Goal: Understand process/instructions: Learn how to perform a task or action

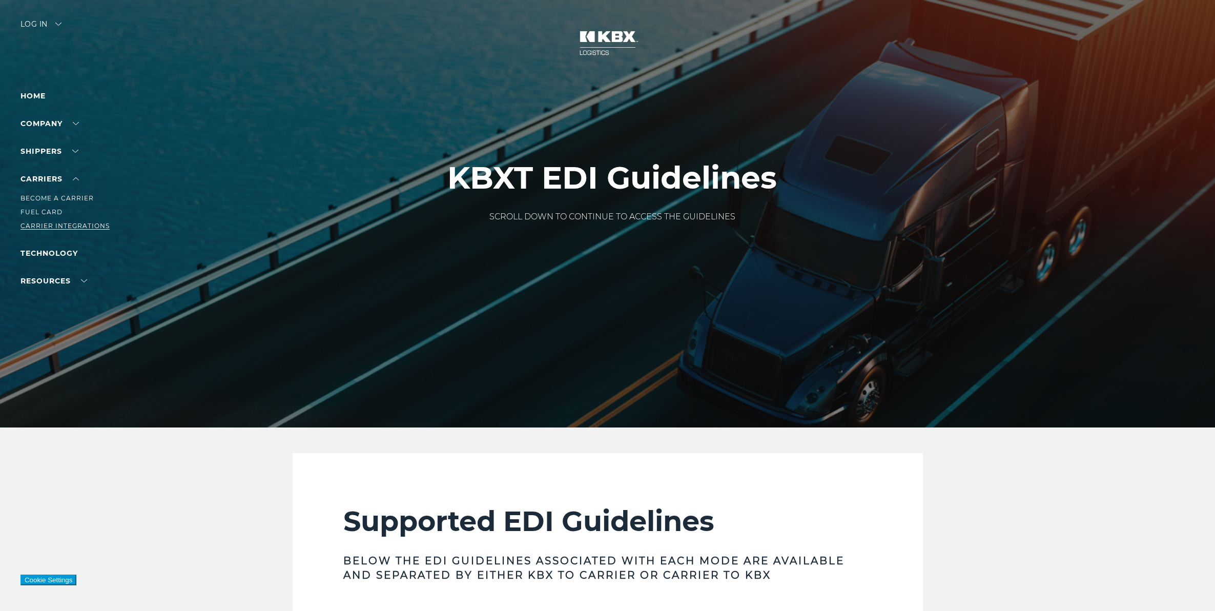
click at [70, 223] on link "Carrier Integrations" at bounding box center [64, 226] width 89 height 8
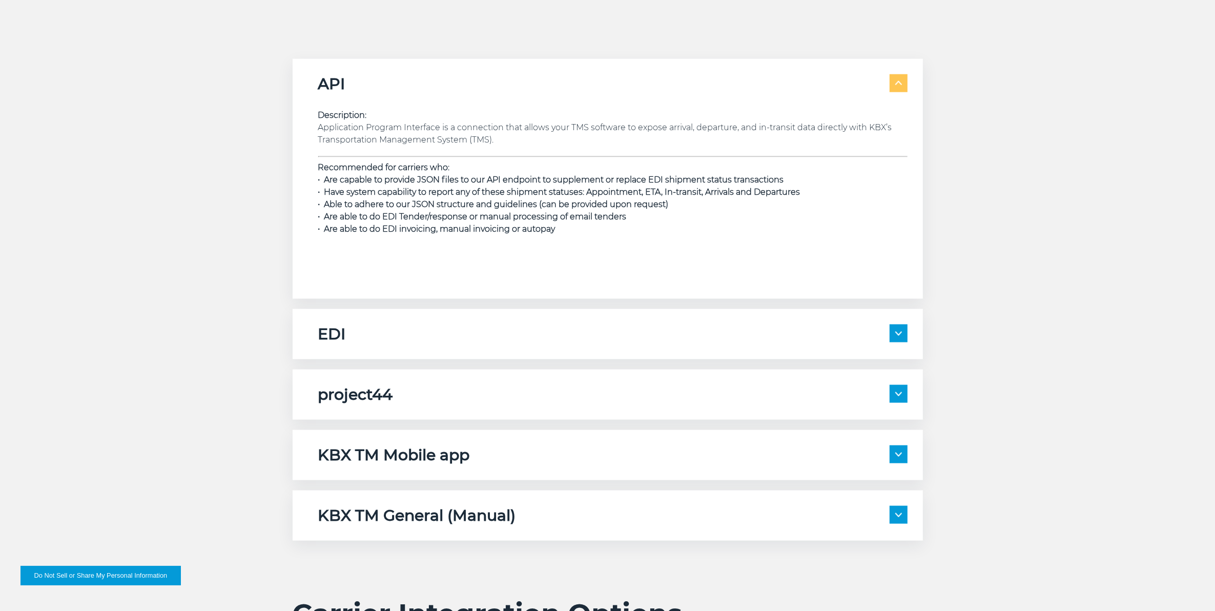
scroll to position [1793, 0]
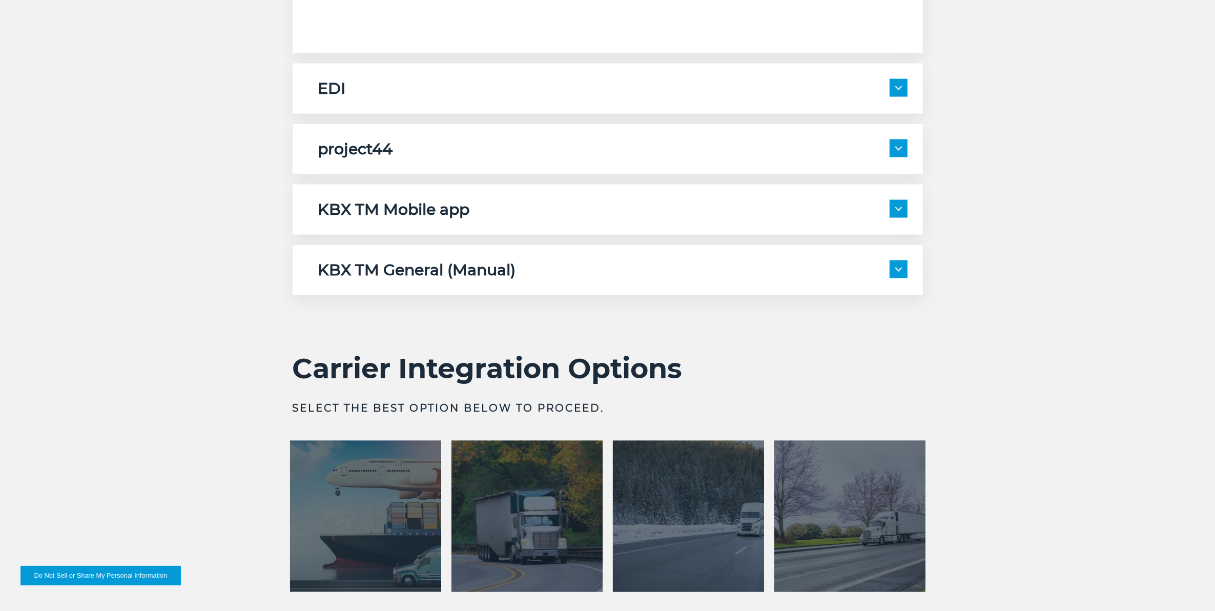
click at [713, 260] on div "KBX TM General (Manual) Description: Please note if you are registered for any …" at bounding box center [608, 270] width 630 height 50
click at [897, 278] on span at bounding box center [899, 269] width 18 height 18
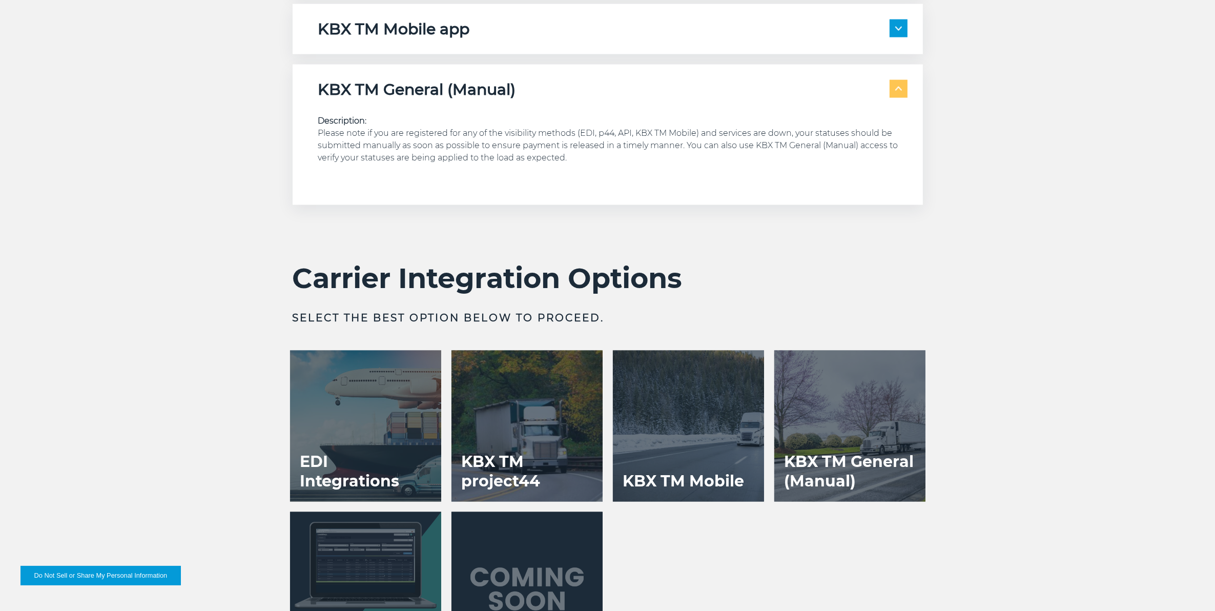
scroll to position [1986, 0]
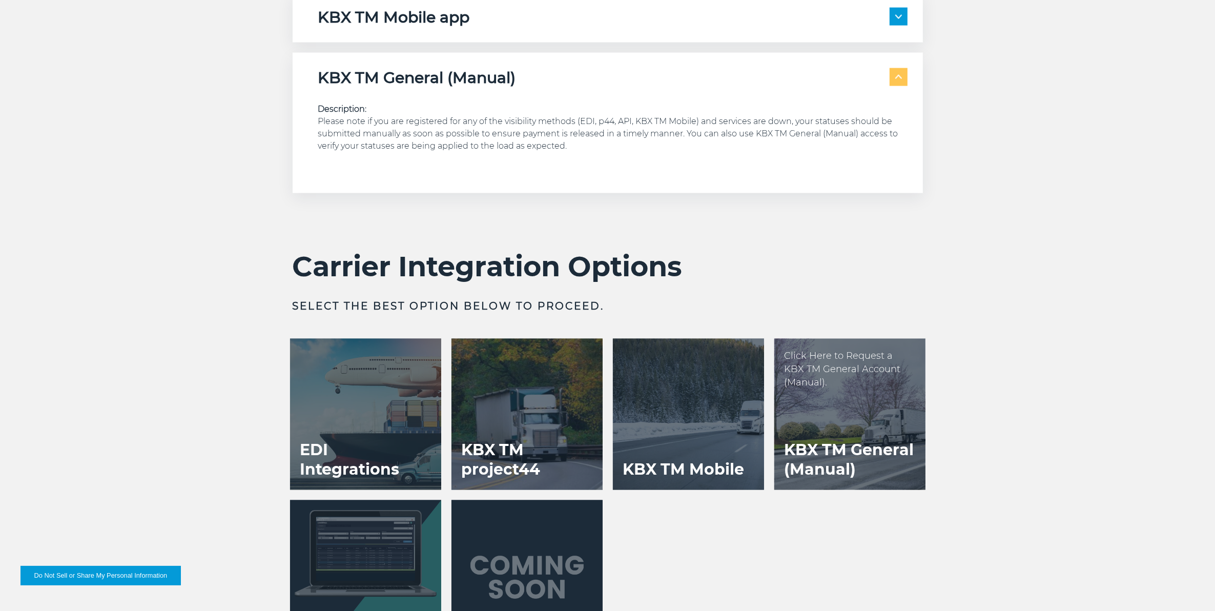
click at [825, 411] on div at bounding box center [849, 414] width 151 height 151
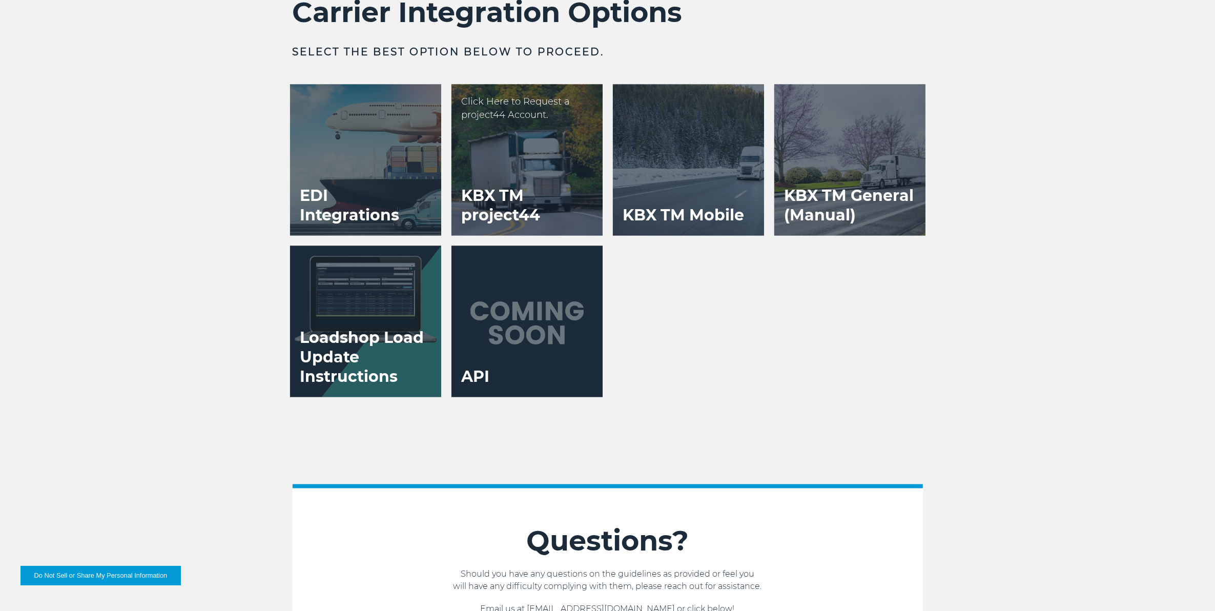
scroll to position [2242, 0]
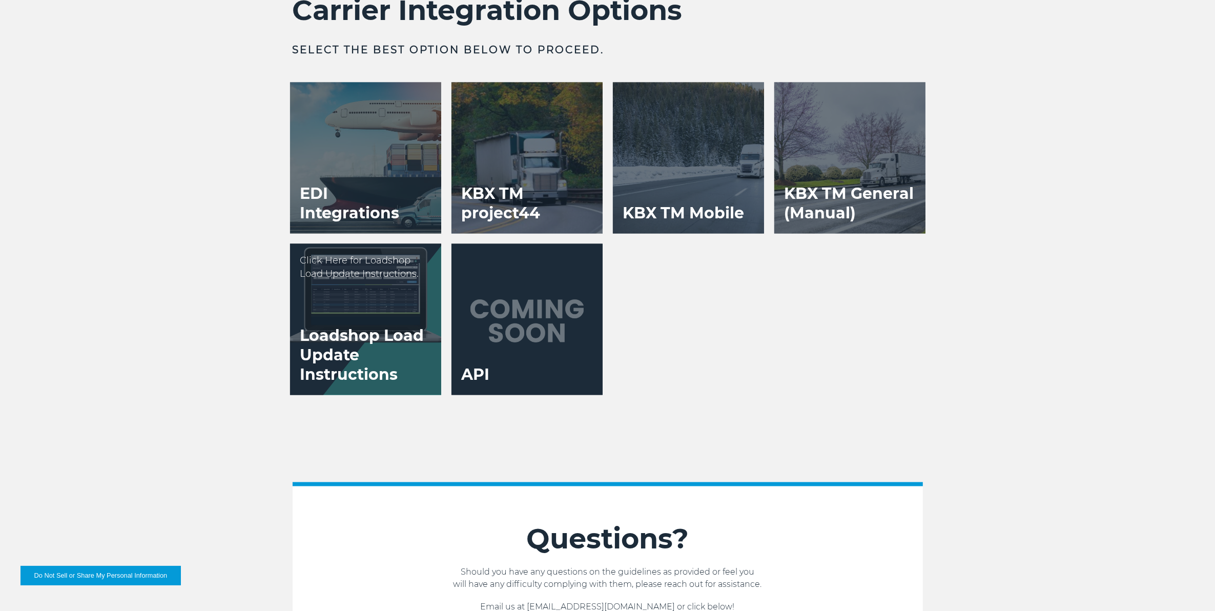
click at [342, 326] on h3 "Loadshop Load Update Instructions" at bounding box center [365, 355] width 151 height 79
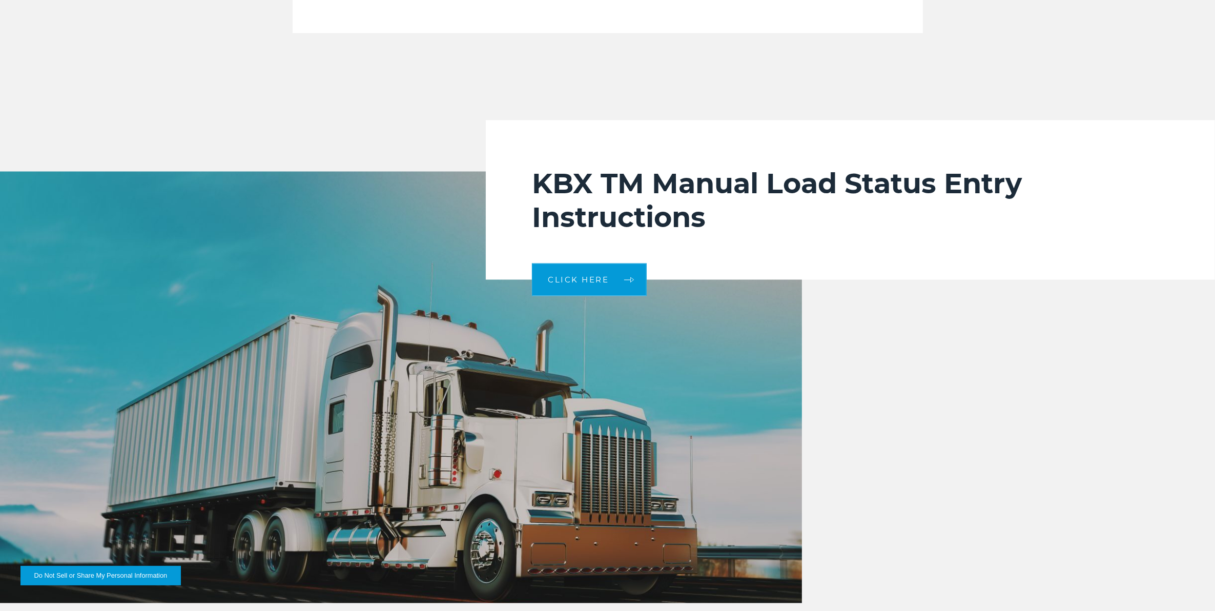
scroll to position [2178, 0]
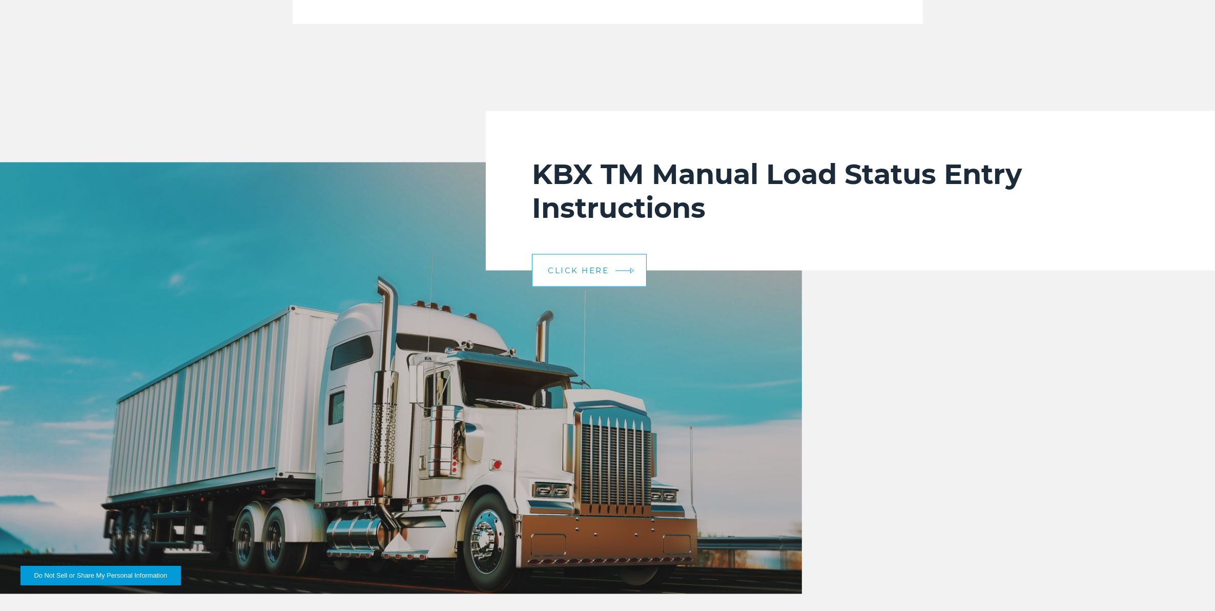
click at [626, 276] on link "CLICK HERE" at bounding box center [589, 270] width 115 height 33
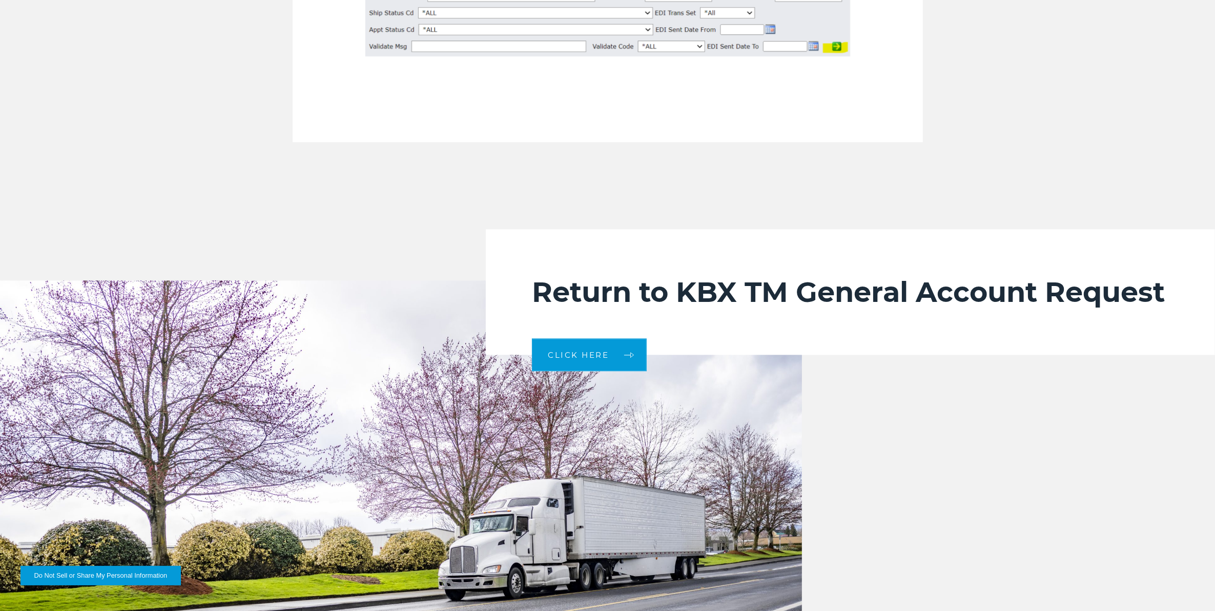
scroll to position [2946, 0]
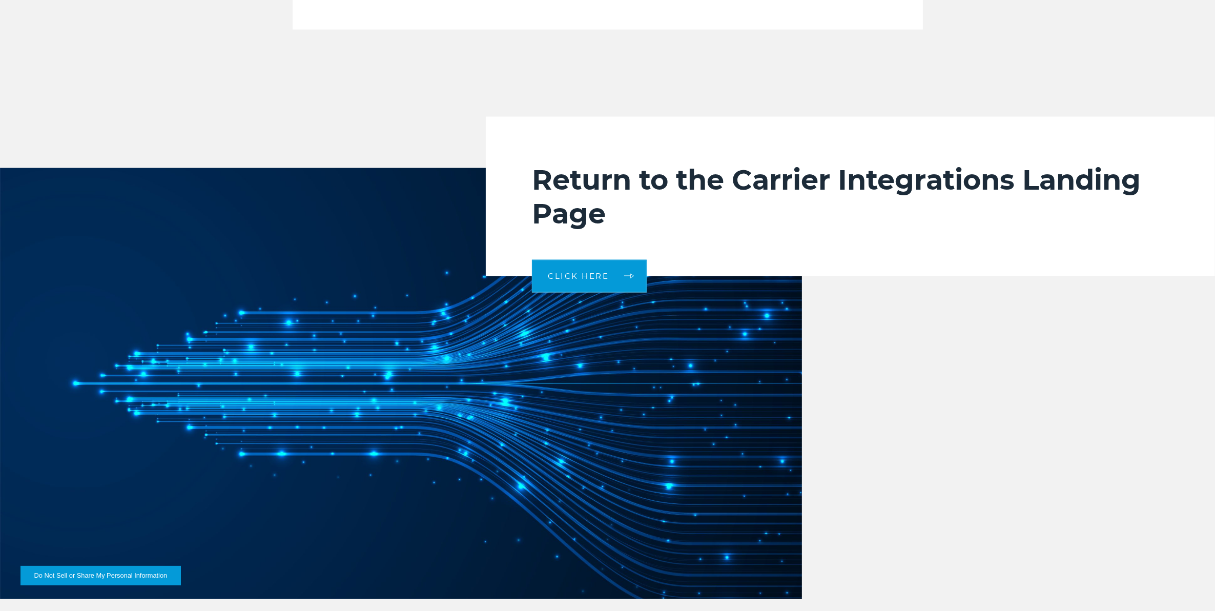
scroll to position [2306, 0]
